Goal: Register for event/course

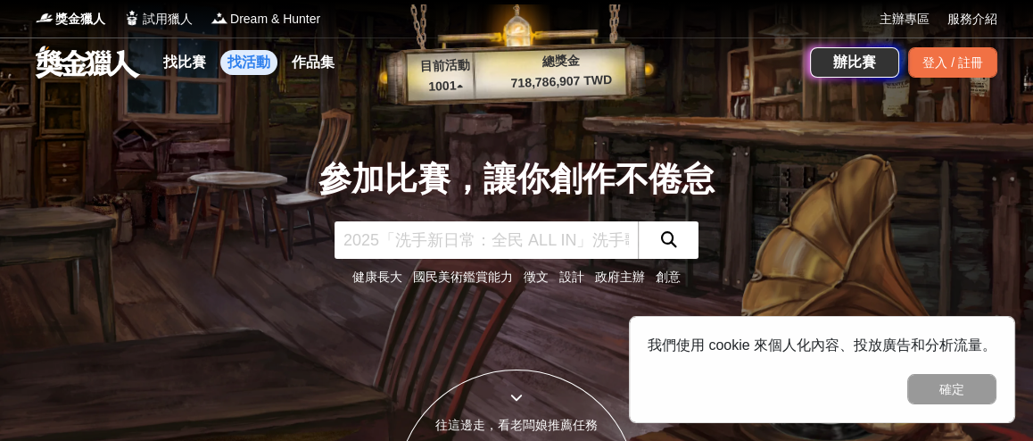
click at [256, 60] on link "找活動" at bounding box center [248, 62] width 57 height 25
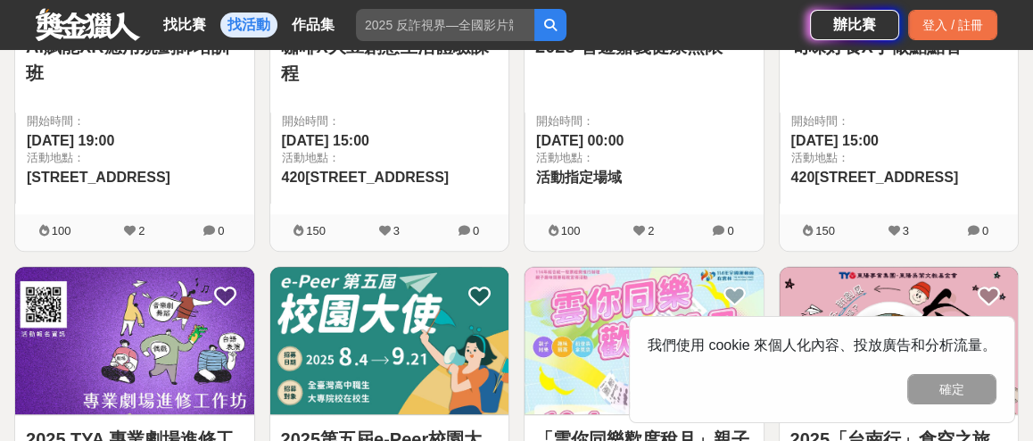
scroll to position [1785, 0]
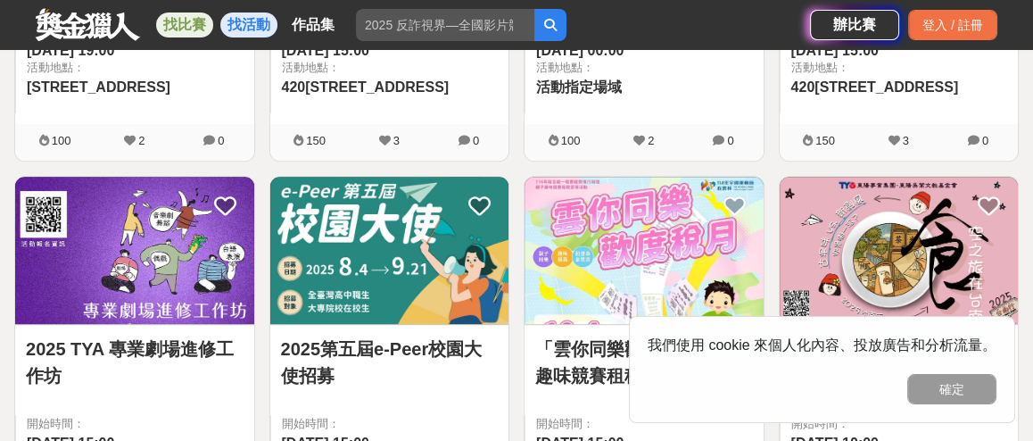
click at [195, 19] on link "找比賽" at bounding box center [184, 24] width 57 height 25
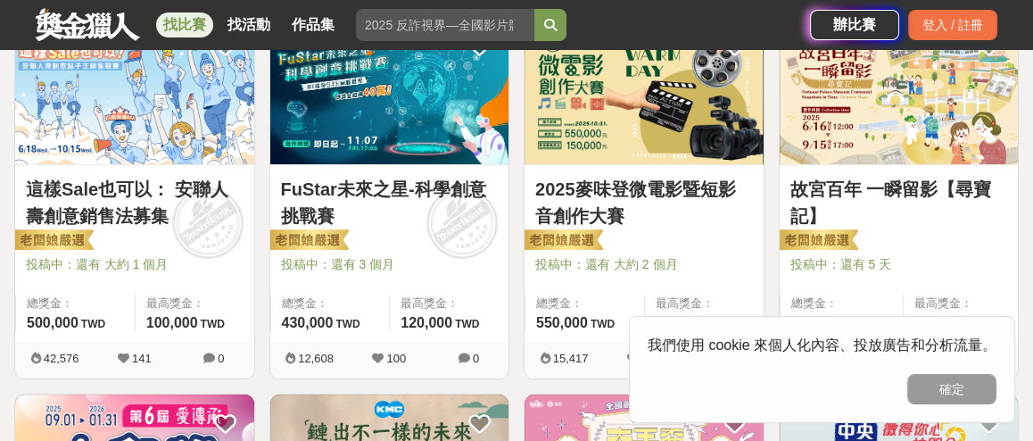
scroll to position [400, 0]
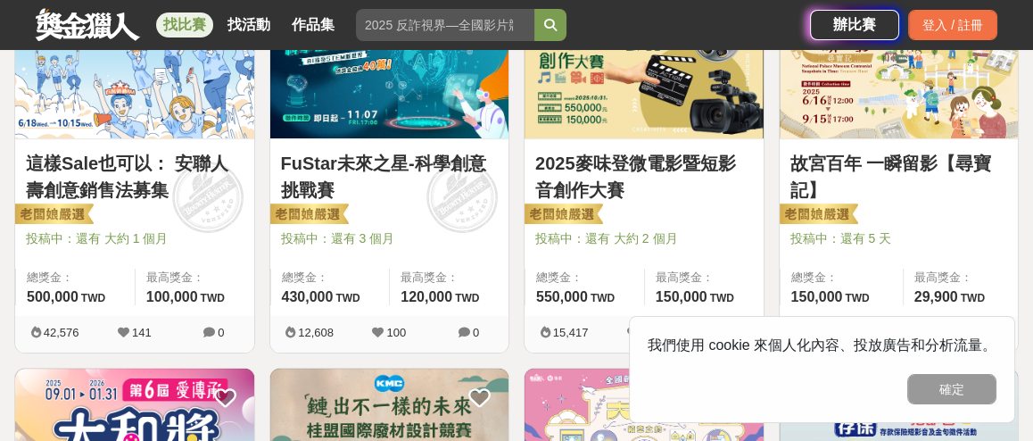
click at [629, 87] on img at bounding box center [644, 64] width 239 height 147
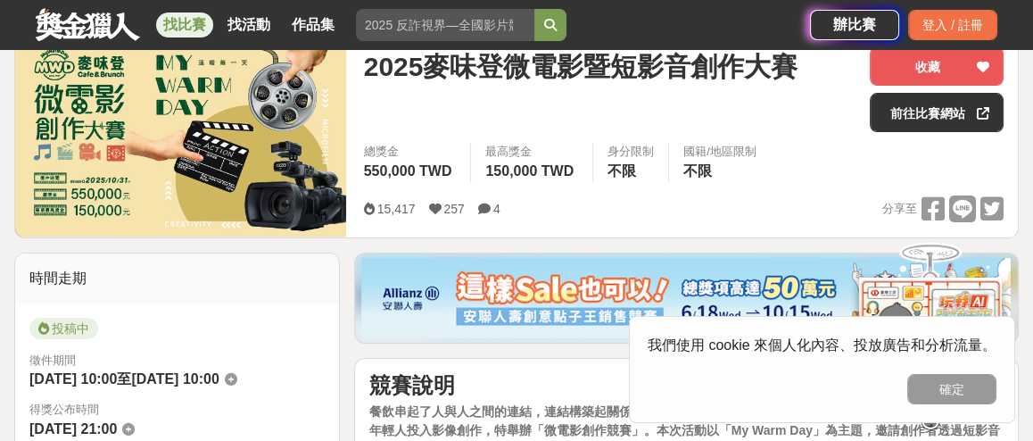
scroll to position [267, 0]
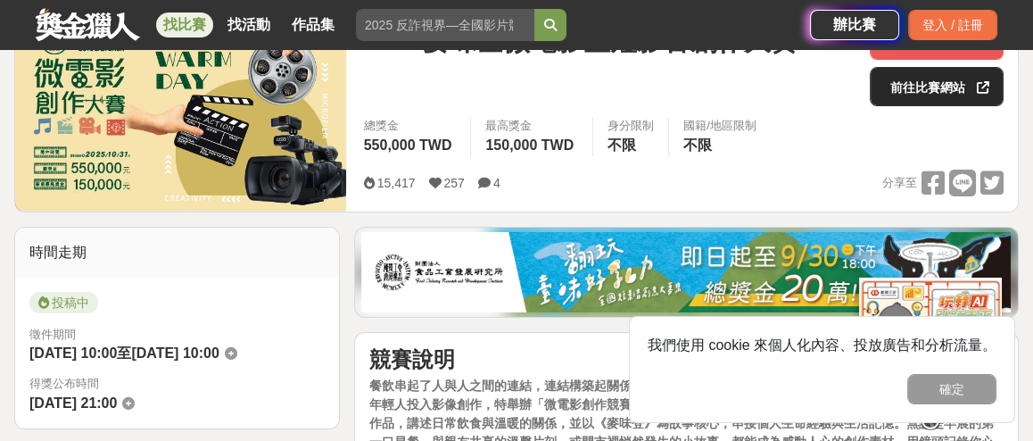
click at [941, 75] on link "前往比賽網站" at bounding box center [937, 86] width 134 height 39
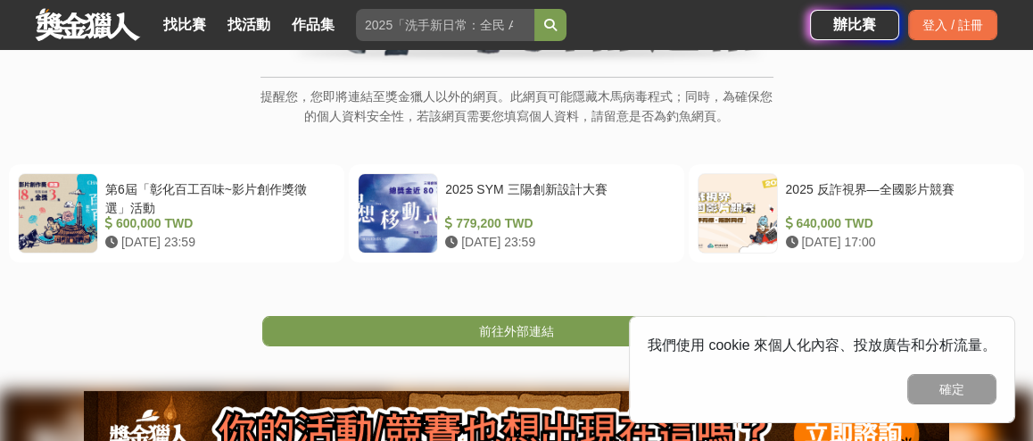
scroll to position [267, 0]
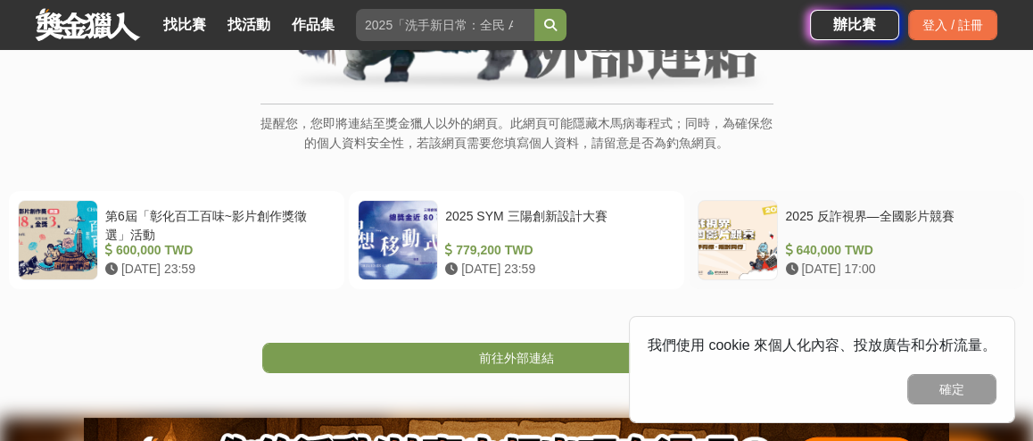
click at [757, 230] on div at bounding box center [738, 240] width 79 height 79
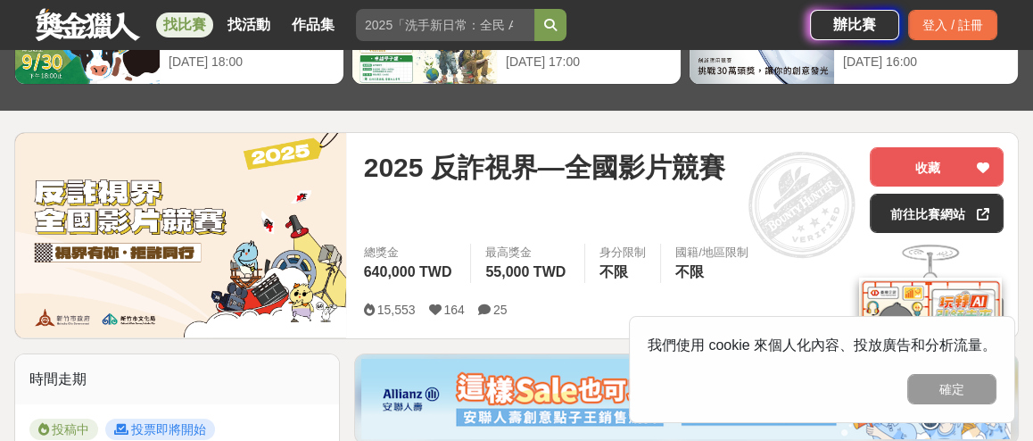
scroll to position [178, 0]
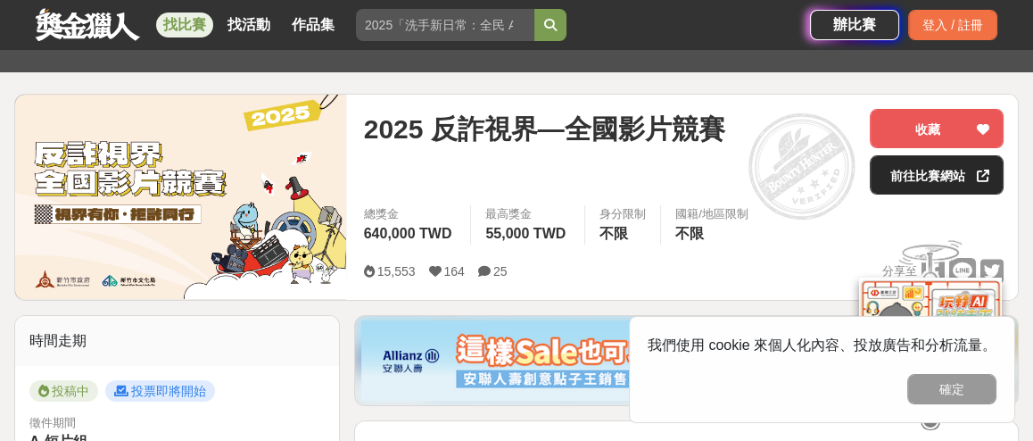
click at [936, 180] on link "前往比賽網站" at bounding box center [937, 174] width 134 height 39
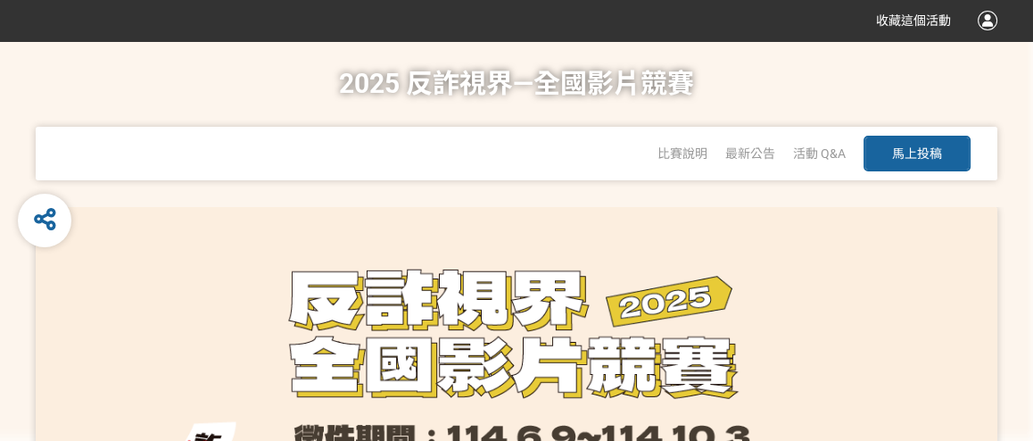
click at [901, 160] on span "馬上投稿" at bounding box center [917, 153] width 50 height 14
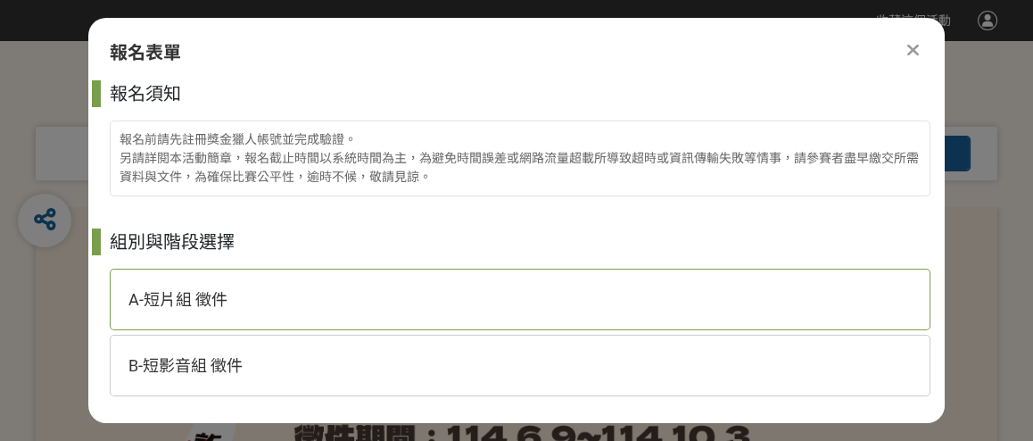
click at [661, 304] on div "A-短片組 徵件" at bounding box center [520, 300] width 821 height 62
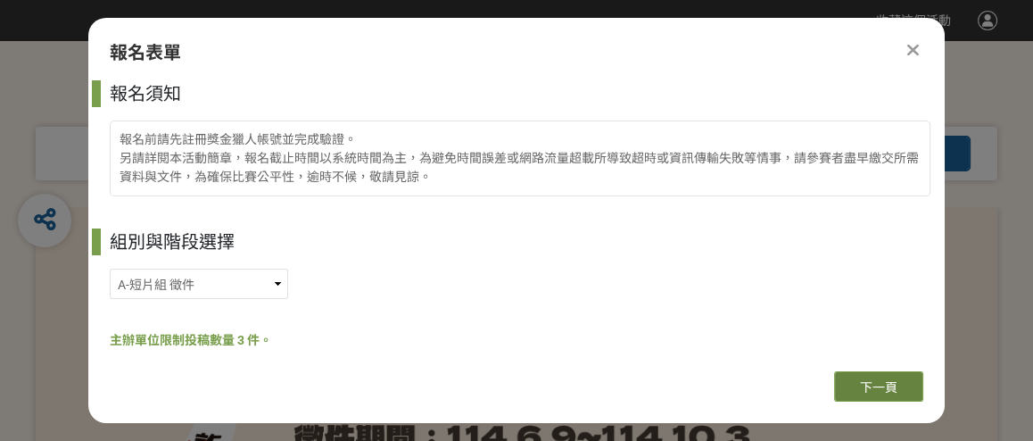
click at [874, 377] on button "下一頁" at bounding box center [878, 386] width 89 height 30
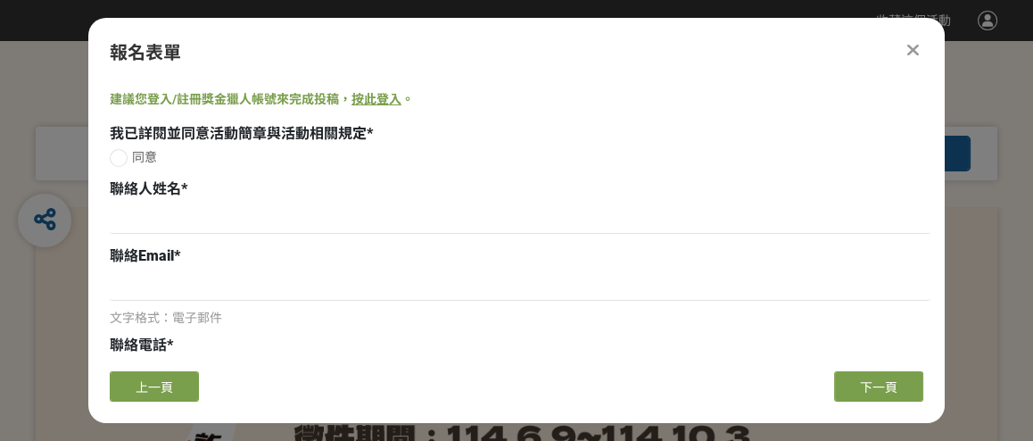
scroll to position [178, 0]
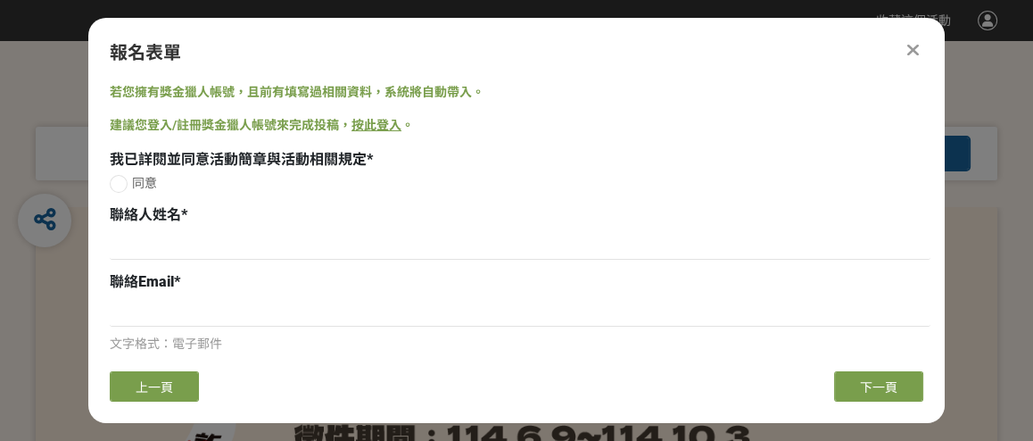
click at [118, 180] on div at bounding box center [119, 184] width 18 height 18
radio input "true"
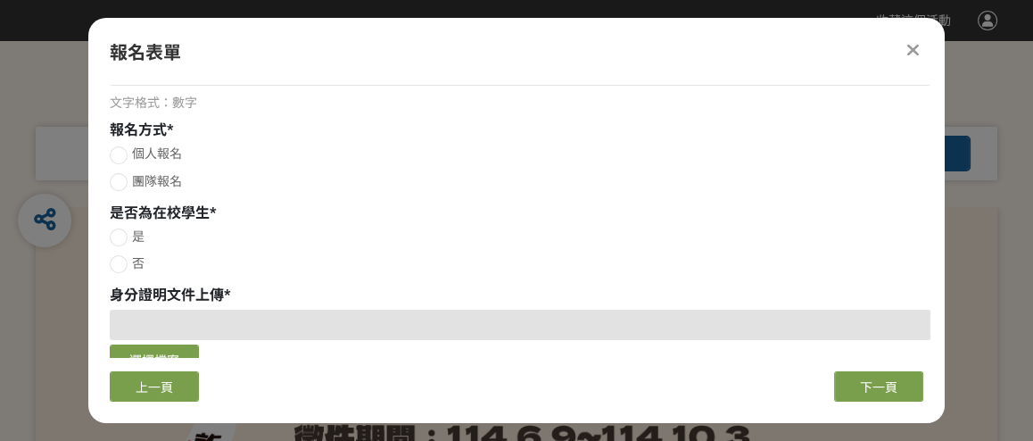
scroll to position [535, 0]
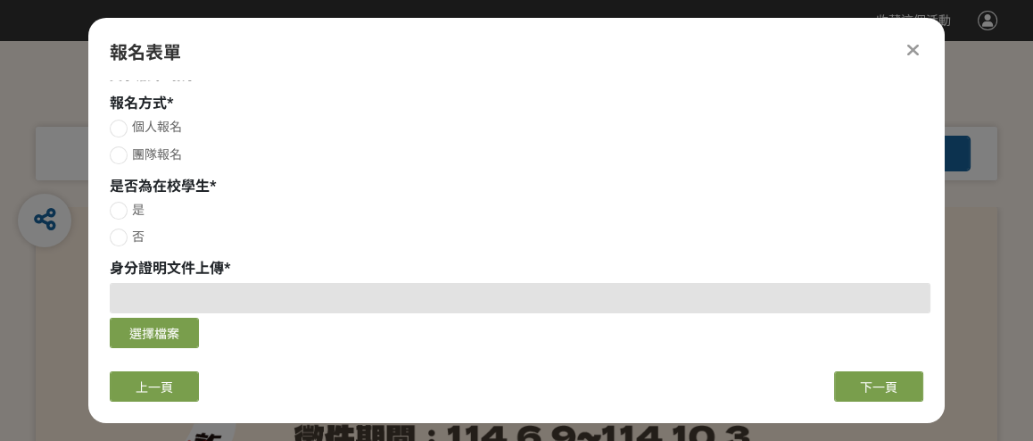
click at [118, 207] on div at bounding box center [119, 211] width 18 height 18
radio input "true"
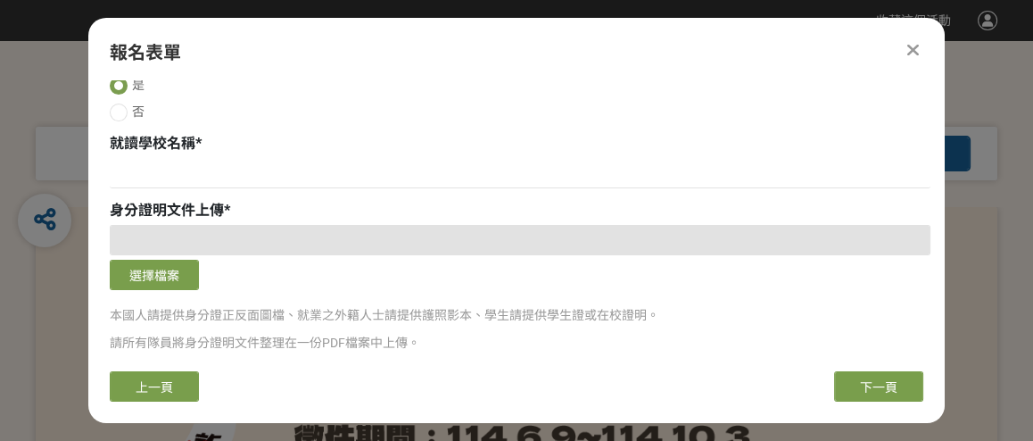
scroll to position [714, 0]
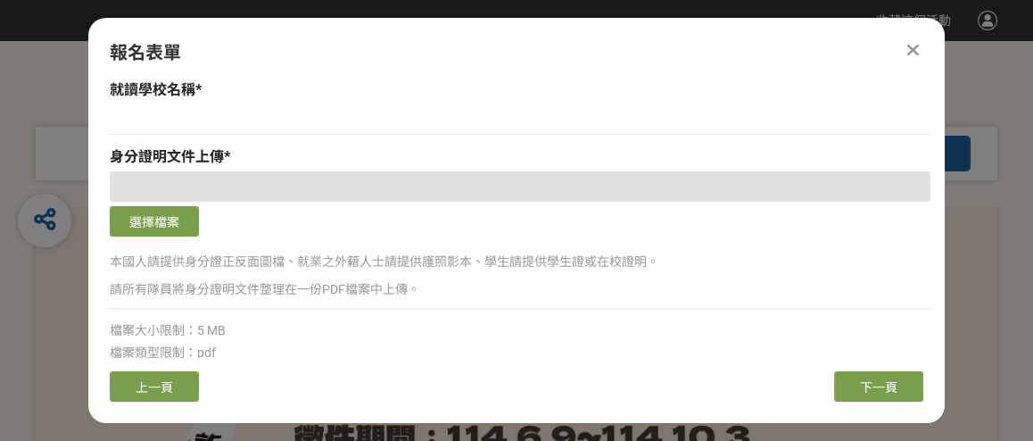
click at [297, 196] on div at bounding box center [520, 186] width 821 height 30
click at [365, 254] on p "本國人請提供身分證正反面圖檔、就業之外籍人士請提供護照影本、學生請提供學生證或在校證明。" at bounding box center [520, 262] width 821 height 19
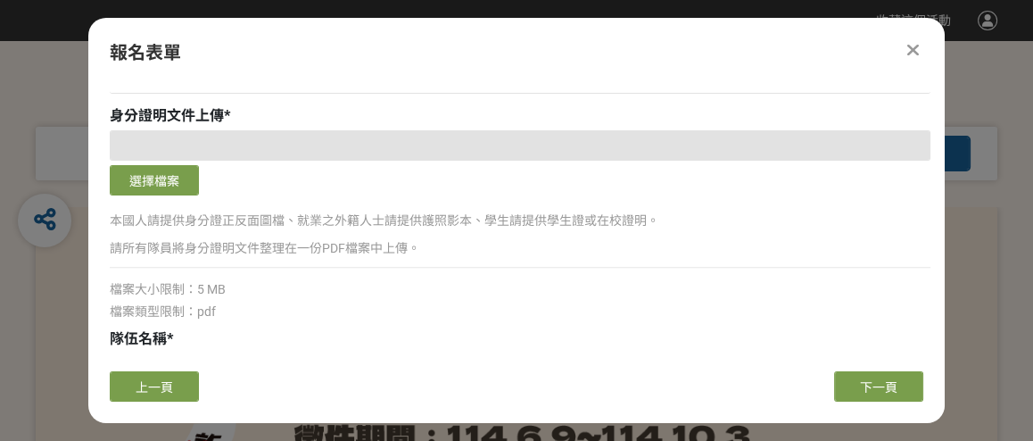
scroll to position [786, 0]
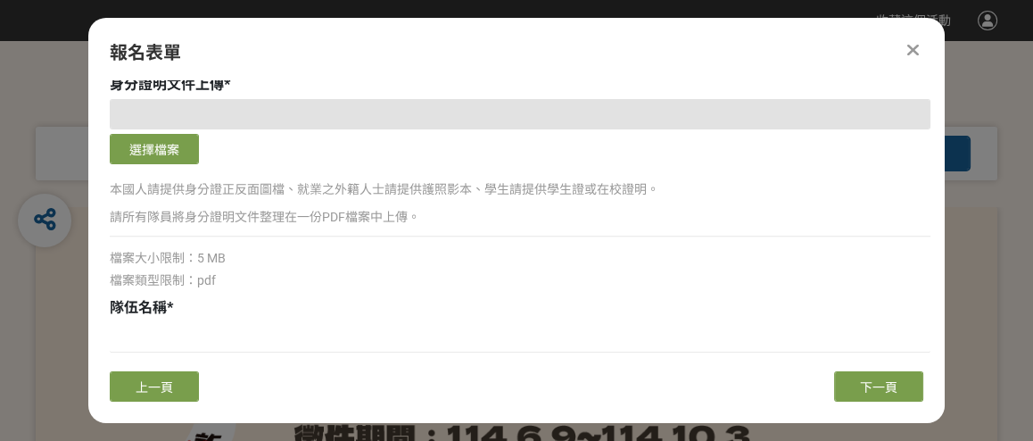
click at [397, 317] on div "隊伍名稱 *" at bounding box center [520, 307] width 821 height 21
click at [909, 61] on div "報名表單" at bounding box center [517, 52] width 814 height 27
click at [909, 56] on icon at bounding box center [914, 50] width 12 height 18
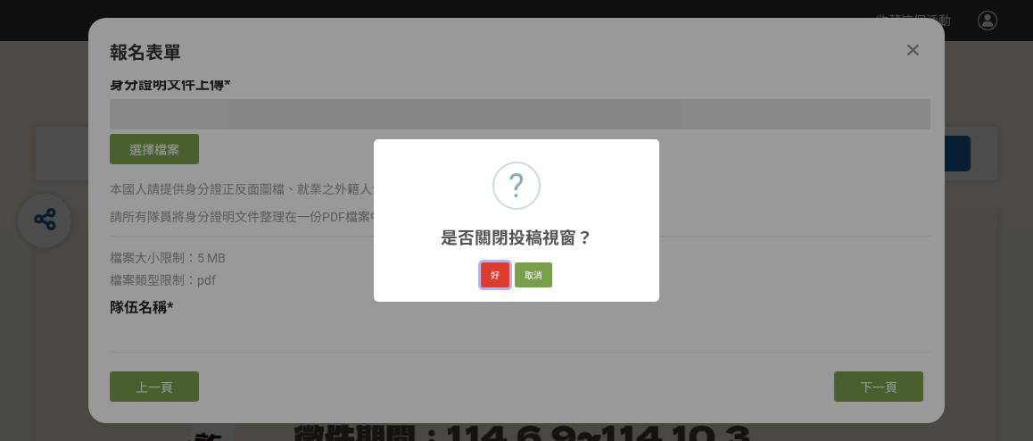
click at [493, 276] on button "好" at bounding box center [495, 274] width 29 height 25
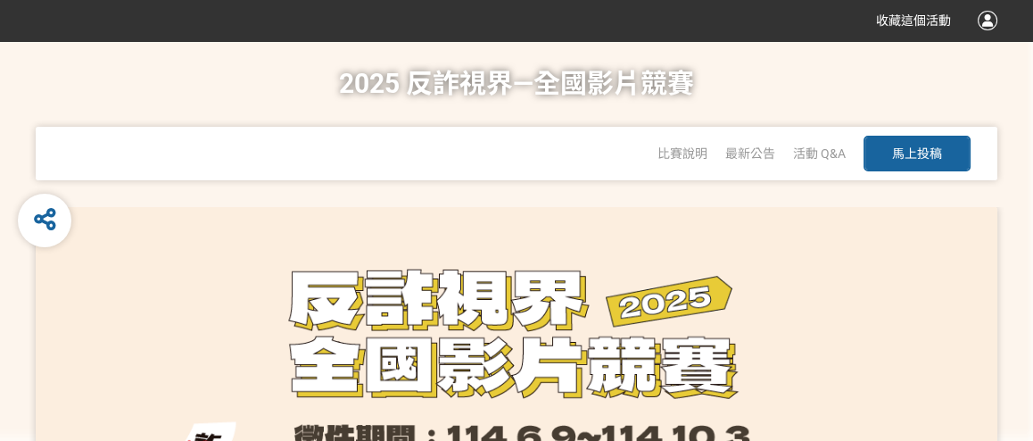
click at [232, 100] on div "2025 反詐視界—全國影片競賽 比賽說明 最新公告 活動 Q&A 馬上投稿" at bounding box center [517, 124] width 962 height 166
